Goal: Task Accomplishment & Management: Manage account settings

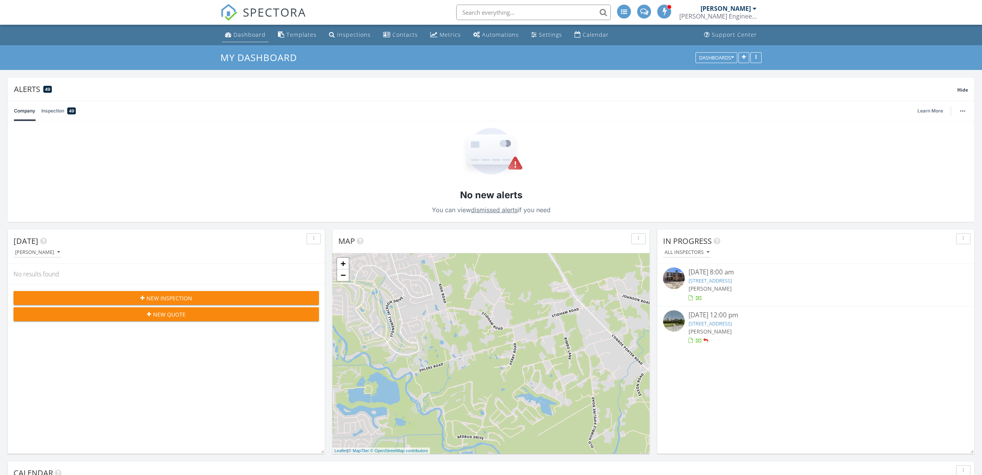
click at [235, 39] on link "Dashboard" at bounding box center [245, 35] width 47 height 14
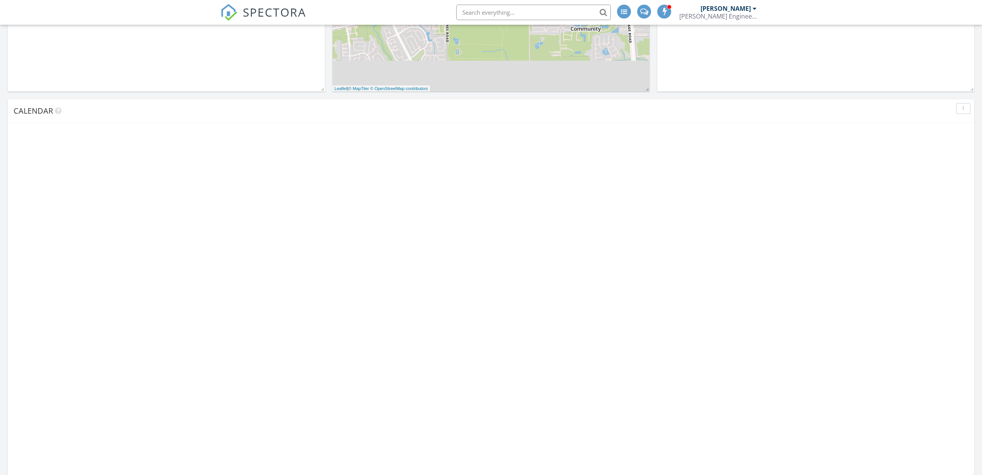
scroll to position [369, 0]
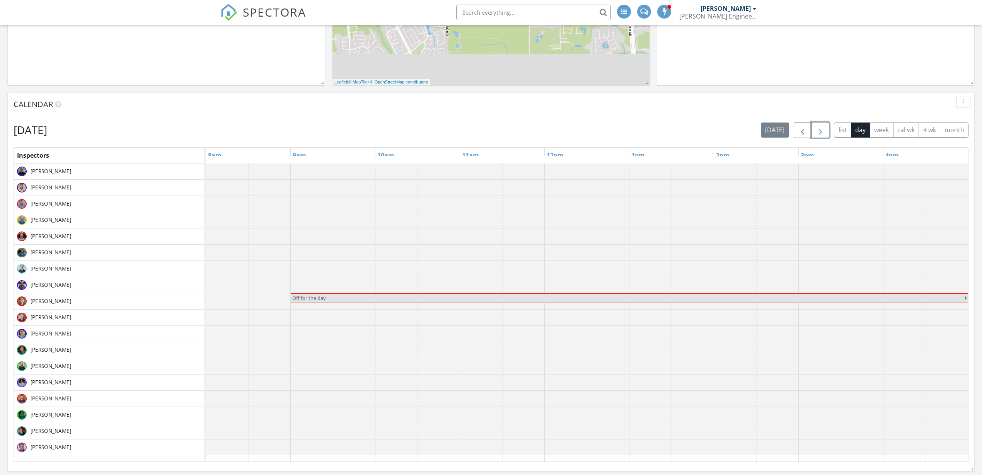
click at [821, 129] on span "button" at bounding box center [820, 130] width 9 height 9
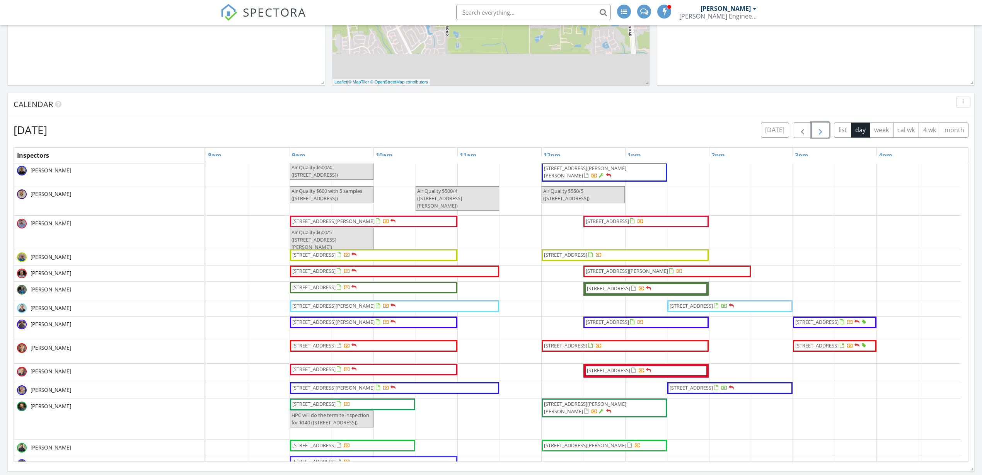
scroll to position [0, 0]
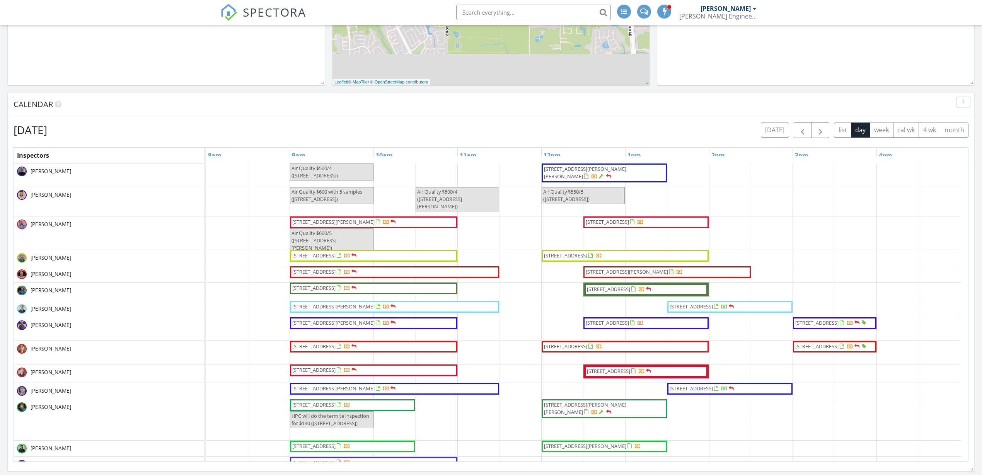
click at [286, 116] on div "Monday, September 29, 2025 today list day week cal wk 4 wk month Inspectors 8am…" at bounding box center [491, 291] width 966 height 351
